Goal: Information Seeking & Learning: Find specific page/section

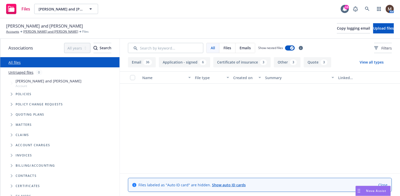
scroll to position [1225, 0]
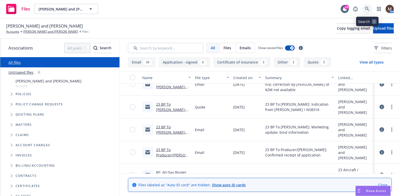
click at [367, 8] on icon at bounding box center [367, 9] width 5 height 5
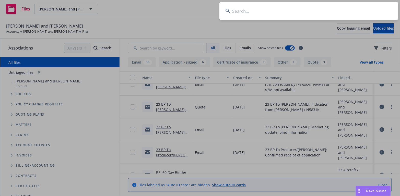
click at [237, 10] on input at bounding box center [308, 11] width 179 height 18
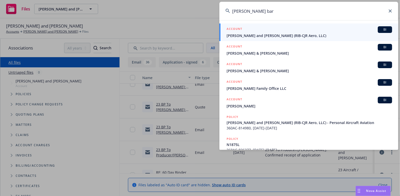
type input "[PERSON_NAME] bar"
click at [242, 36] on span "[PERSON_NAME] and [PERSON_NAME] (RIB-CJR Aero, LLC)" at bounding box center [310, 35] width 166 height 5
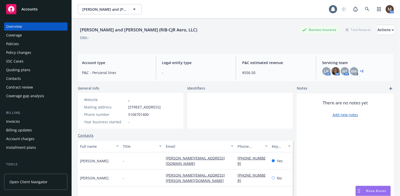
click at [15, 42] on div "Policies" at bounding box center [12, 44] width 13 height 8
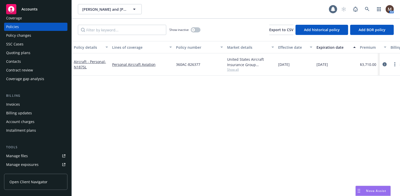
scroll to position [26, 0]
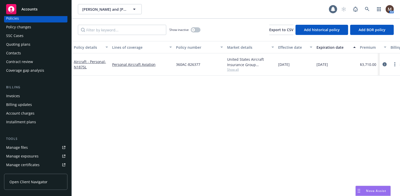
click at [29, 146] on link "Manage files" at bounding box center [35, 148] width 63 height 8
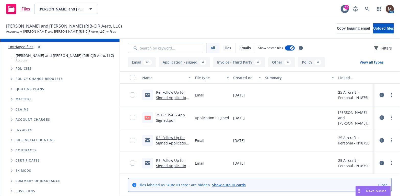
click at [167, 96] on link "Re: Follow Up for Signed Application for Your 2025 Aircraft Business and Pleasu…" at bounding box center [172, 103] width 33 height 26
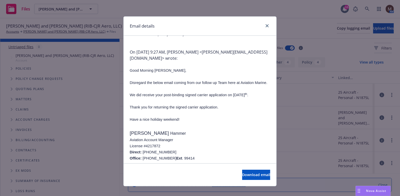
scroll to position [77, 0]
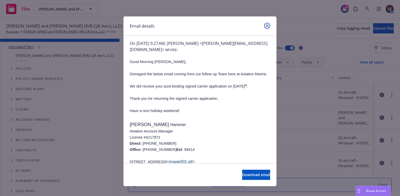
click at [266, 25] on icon "close" at bounding box center [267, 25] width 3 height 3
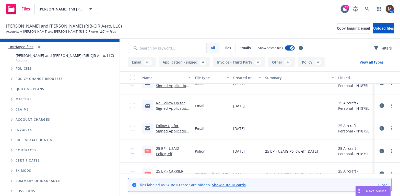
scroll to position [128, 0]
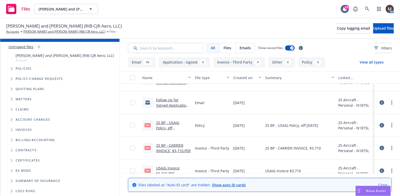
click at [179, 122] on link "25 BP - USAIG Policy, eff 07.25.2025.PDF" at bounding box center [167, 128] width 23 height 16
click at [56, 31] on link "[PERSON_NAME] and [PERSON_NAME] (RIB-CJR Aero, LLC)" at bounding box center [64, 31] width 82 height 5
